Goal: Task Accomplishment & Management: Manage account settings

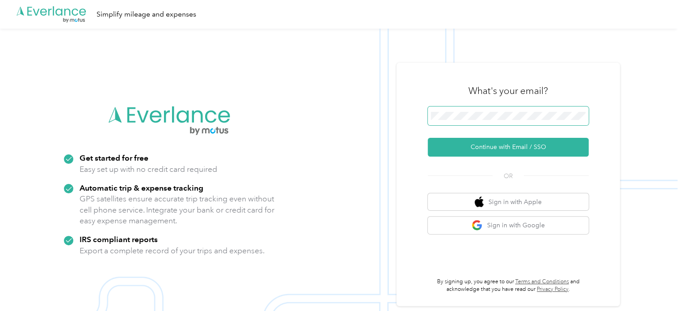
click at [428, 138] on button "Continue with Email / SSO" at bounding box center [508, 147] width 161 height 19
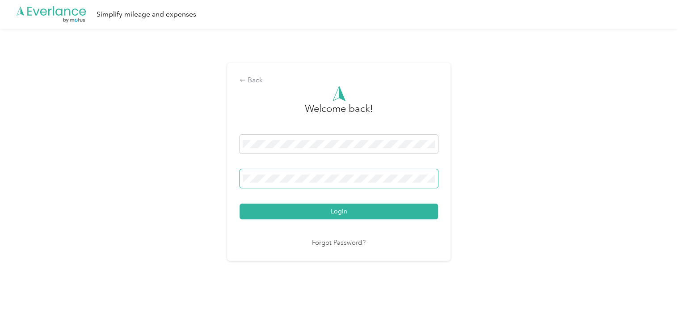
click at [321, 182] on span at bounding box center [339, 178] width 198 height 19
click at [275, 215] on button "Login" at bounding box center [339, 211] width 198 height 16
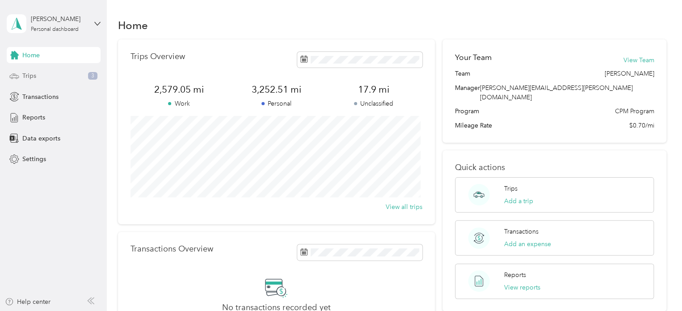
click at [64, 74] on div "Trips 3" at bounding box center [54, 76] width 94 height 16
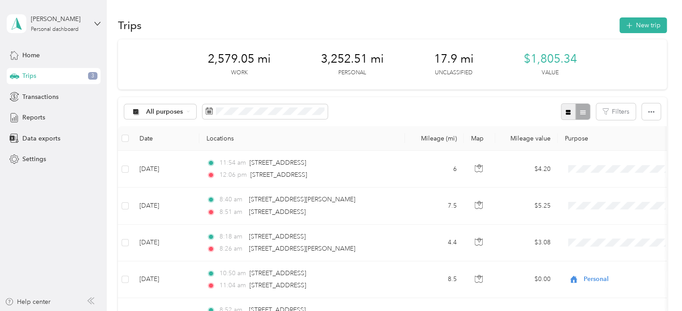
click at [566, 114] on icon "button" at bounding box center [568, 112] width 5 height 5
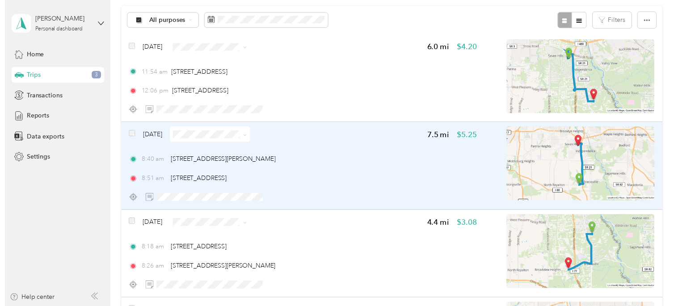
scroll to position [91, 0]
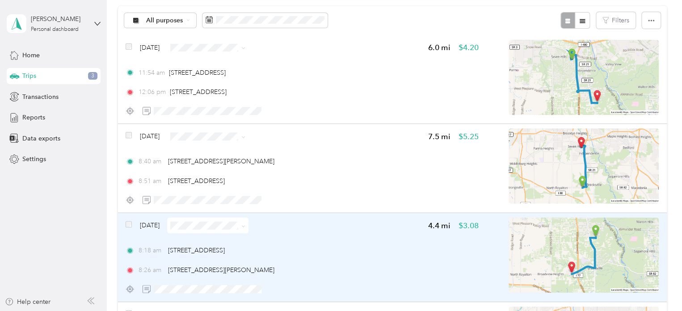
click at [625, 246] on img at bounding box center [584, 254] width 150 height 75
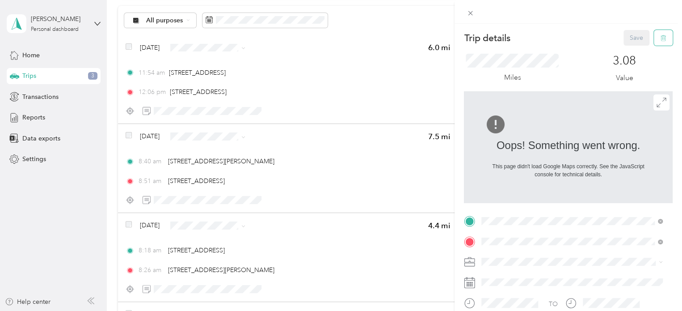
click at [660, 37] on icon "button" at bounding box center [663, 38] width 6 height 6
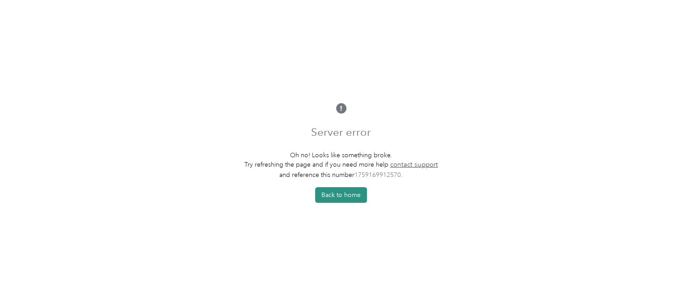
click at [331, 190] on button "Back to home" at bounding box center [341, 195] width 52 height 16
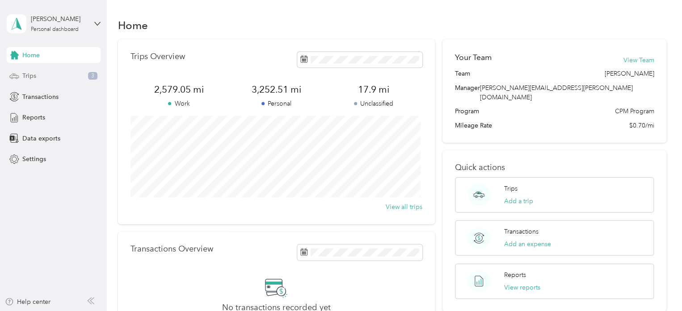
click at [61, 75] on div "Trips 3" at bounding box center [54, 76] width 94 height 16
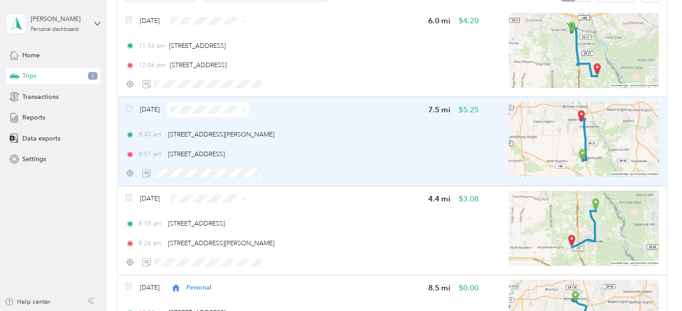
scroll to position [119, 0]
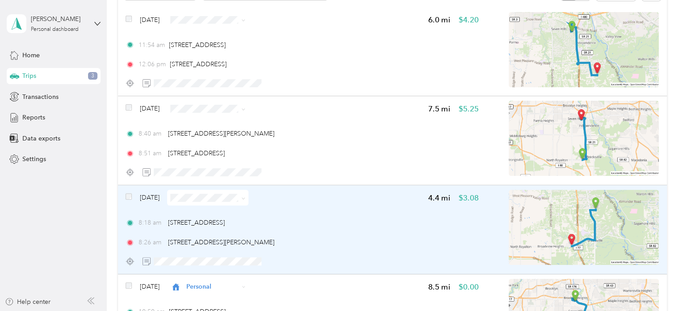
click at [601, 225] on img at bounding box center [584, 227] width 150 height 75
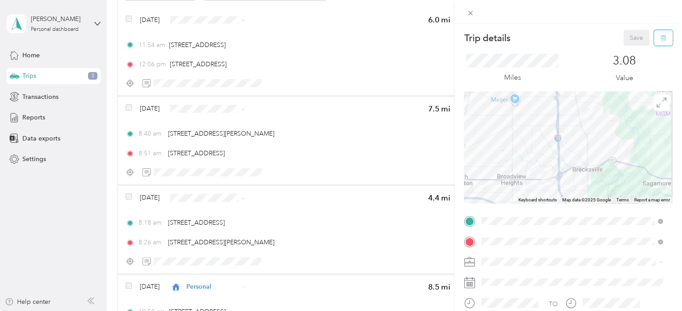
click at [660, 39] on icon "button" at bounding box center [663, 38] width 6 height 6
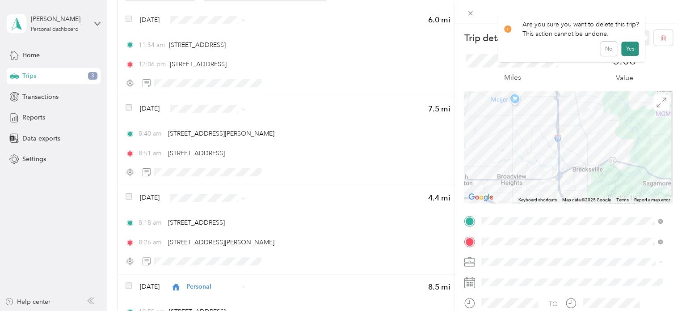
click at [621, 48] on button "Yes" at bounding box center [629, 49] width 17 height 14
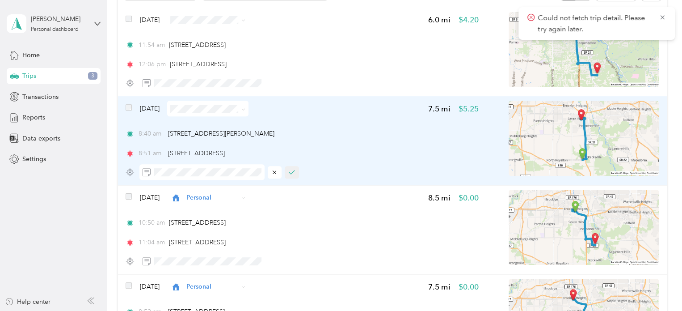
click at [294, 174] on icon "button" at bounding box center [292, 172] width 6 height 6
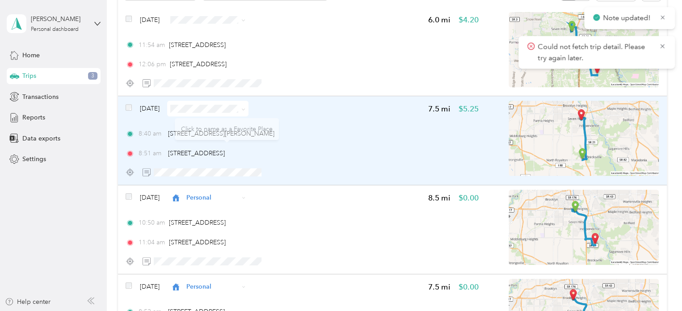
click at [245, 112] on span at bounding box center [243, 109] width 4 height 8
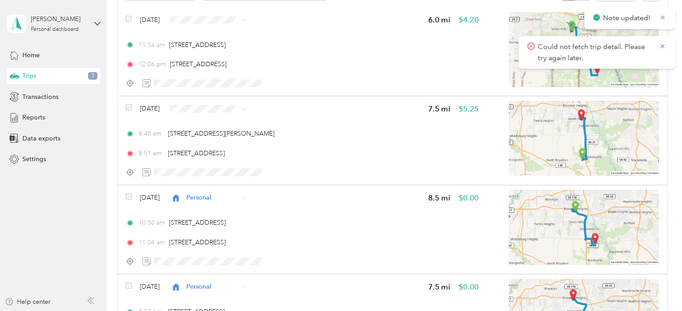
click at [222, 136] on span "Personal" at bounding box center [233, 136] width 53 height 9
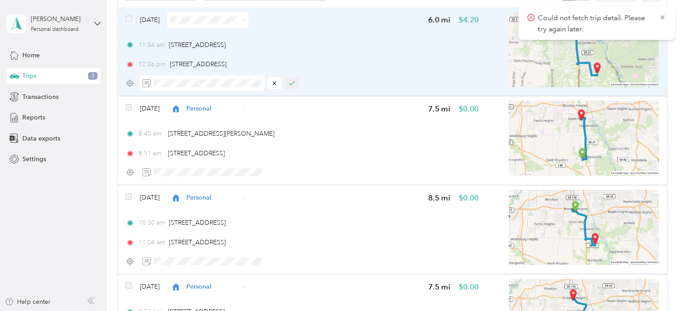
click at [289, 78] on button "button" at bounding box center [292, 83] width 14 height 13
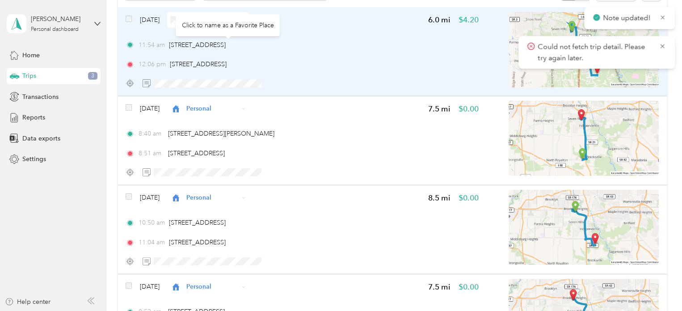
click at [259, 23] on div "Click to name as a Favorite Place" at bounding box center [228, 25] width 104 height 22
click at [245, 18] on span at bounding box center [241, 19] width 7 height 9
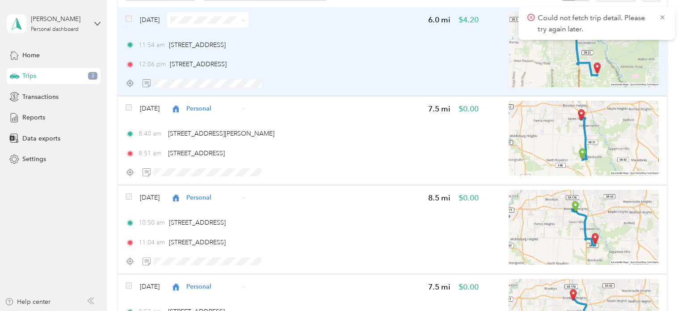
click at [245, 19] on icon at bounding box center [243, 20] width 4 height 4
click at [226, 50] on span "Personal" at bounding box center [233, 51] width 53 height 9
